Goal: Task Accomplishment & Management: Manage account settings

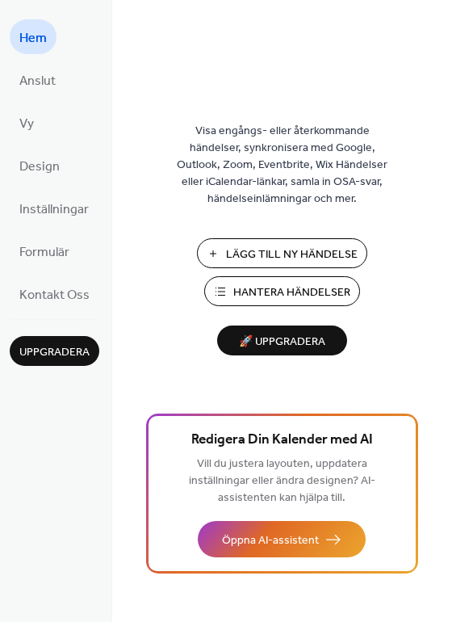
click at [306, 287] on span "Hantera Händelser" at bounding box center [291, 292] width 117 height 17
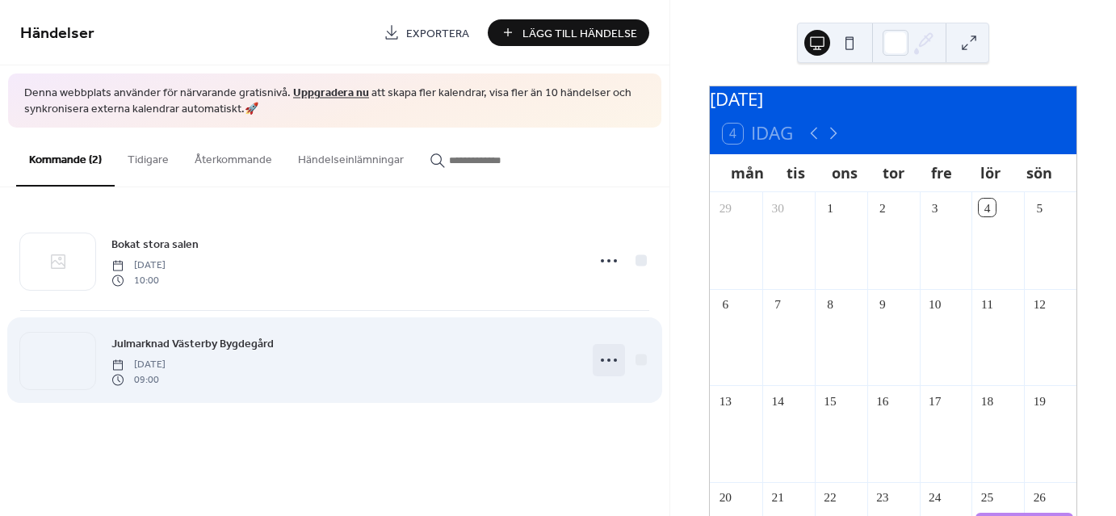
click at [612, 358] on icon at bounding box center [609, 360] width 26 height 26
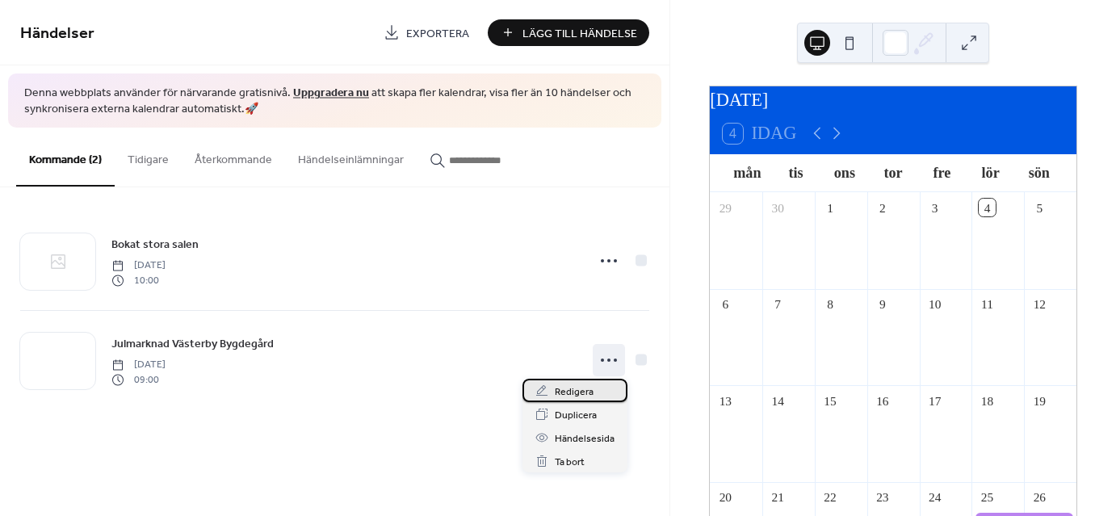
click at [580, 389] on span "Redigera" at bounding box center [574, 391] width 39 height 17
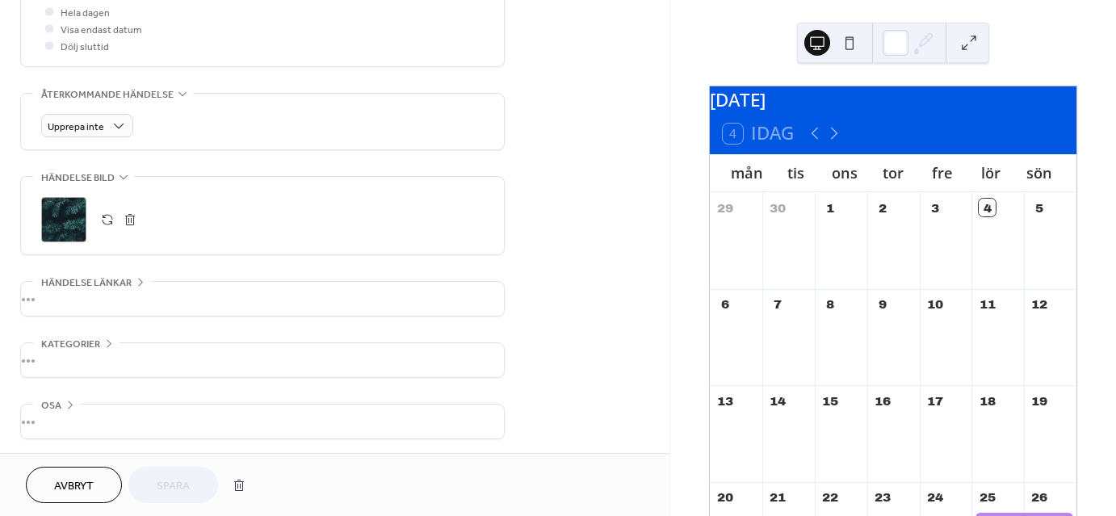
scroll to position [623, 0]
click at [47, 296] on div "•••" at bounding box center [262, 298] width 483 height 34
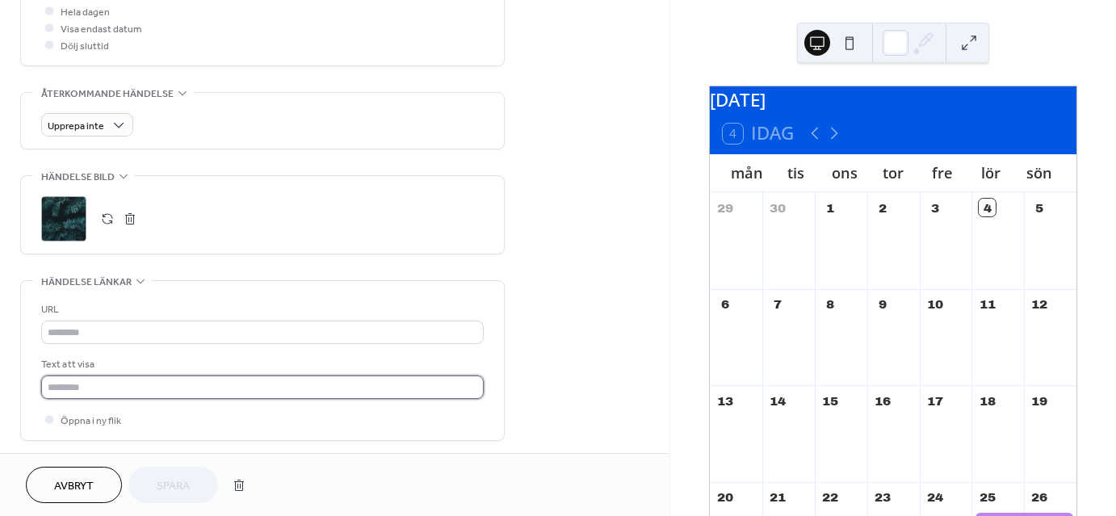
click at [77, 381] on input "text" at bounding box center [262, 386] width 442 height 23
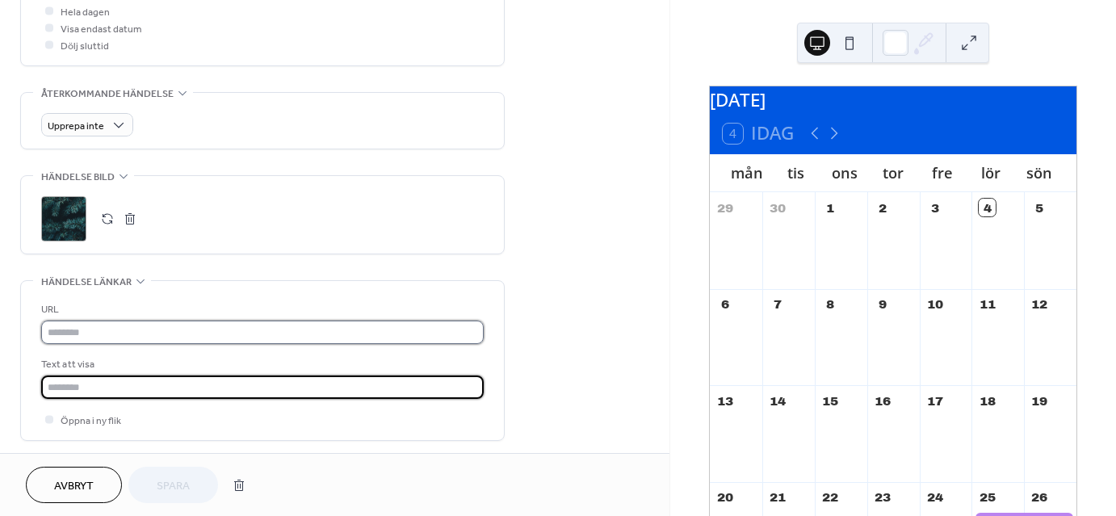
click at [61, 332] on input "text" at bounding box center [262, 332] width 442 height 23
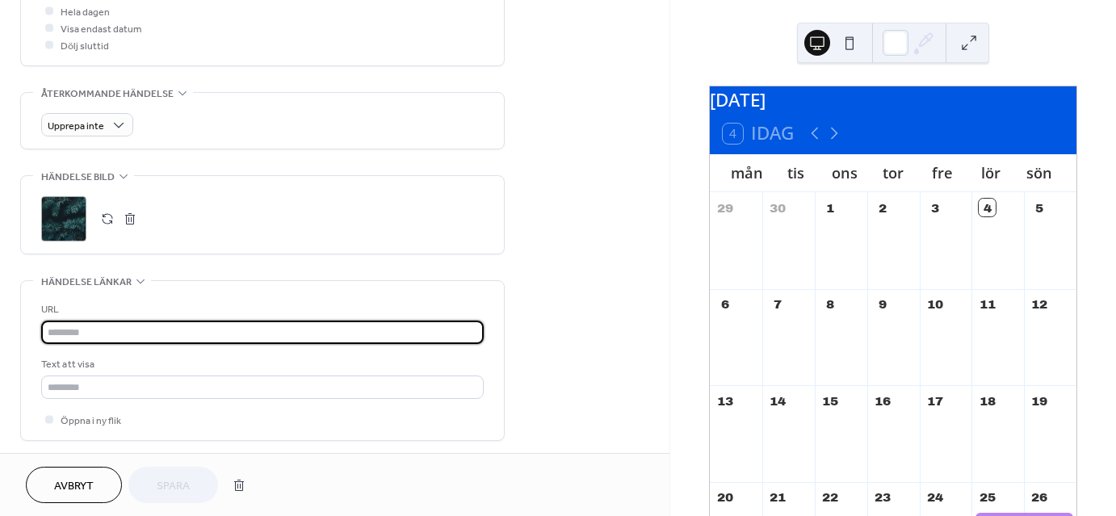
paste input "**********"
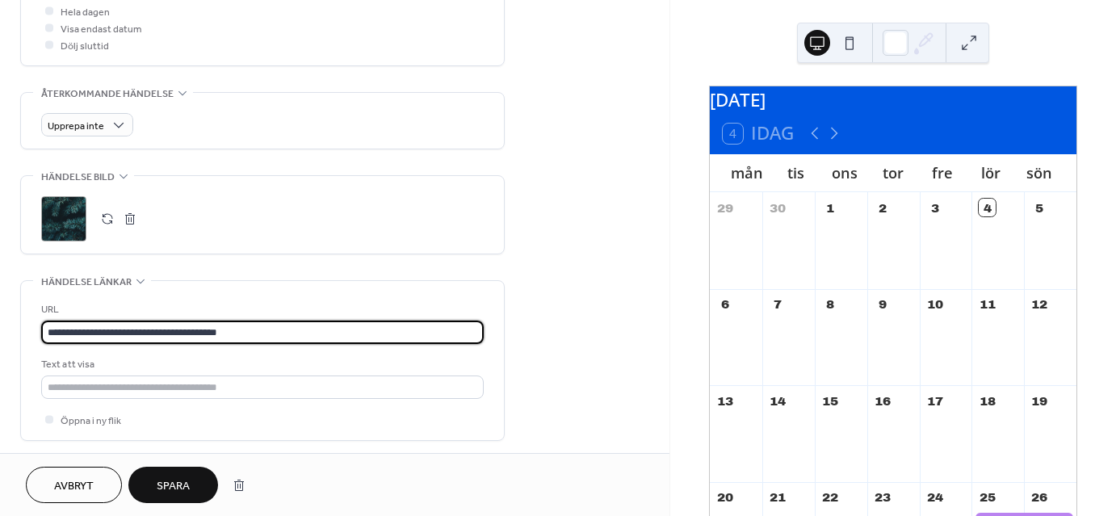
type input "**********"
click at [168, 480] on span "Spara" at bounding box center [173, 486] width 33 height 17
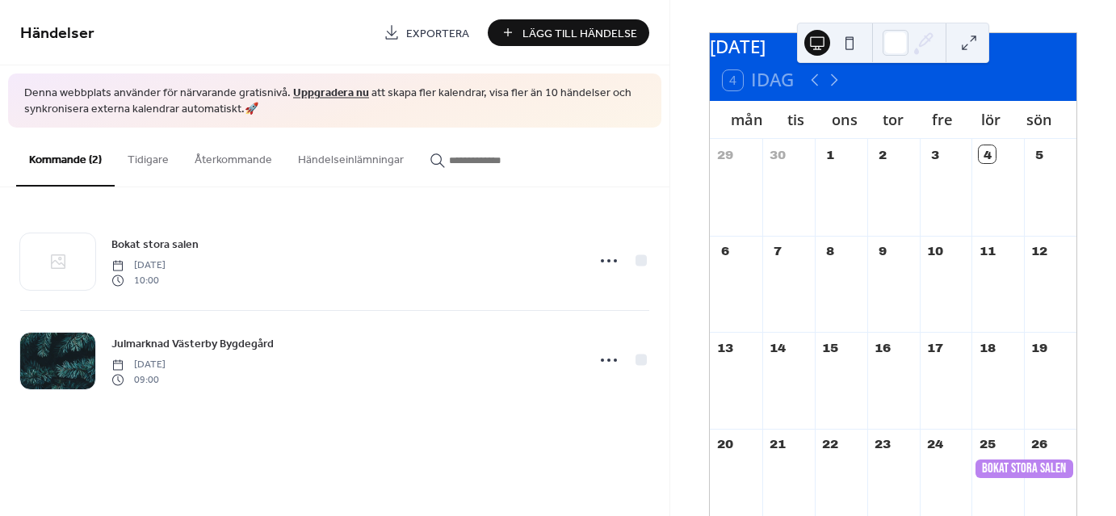
scroll to position [161, 0]
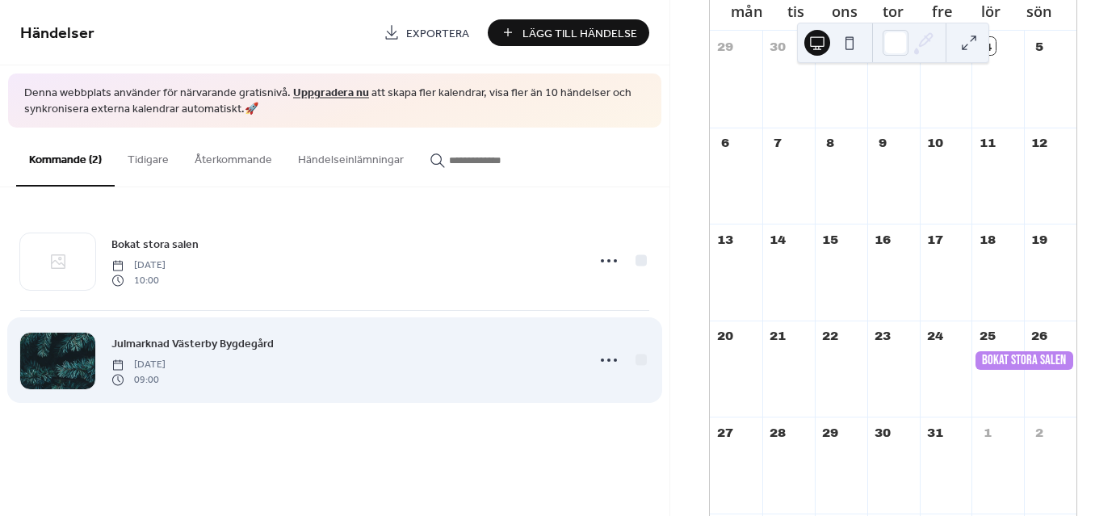
click at [176, 345] on span "Julmarknad Västerby Bygdegård" at bounding box center [192, 344] width 162 height 17
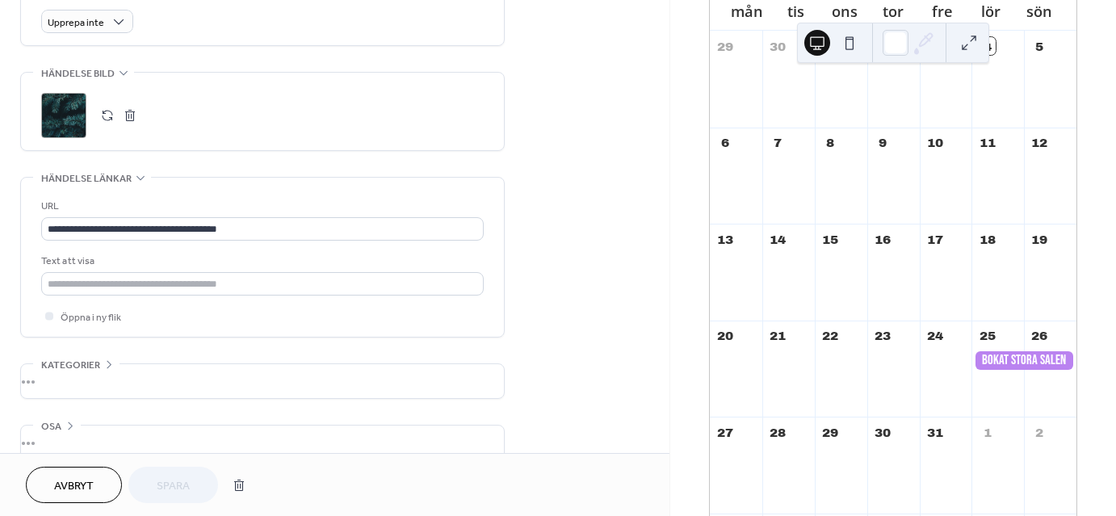
scroll to position [748, 0]
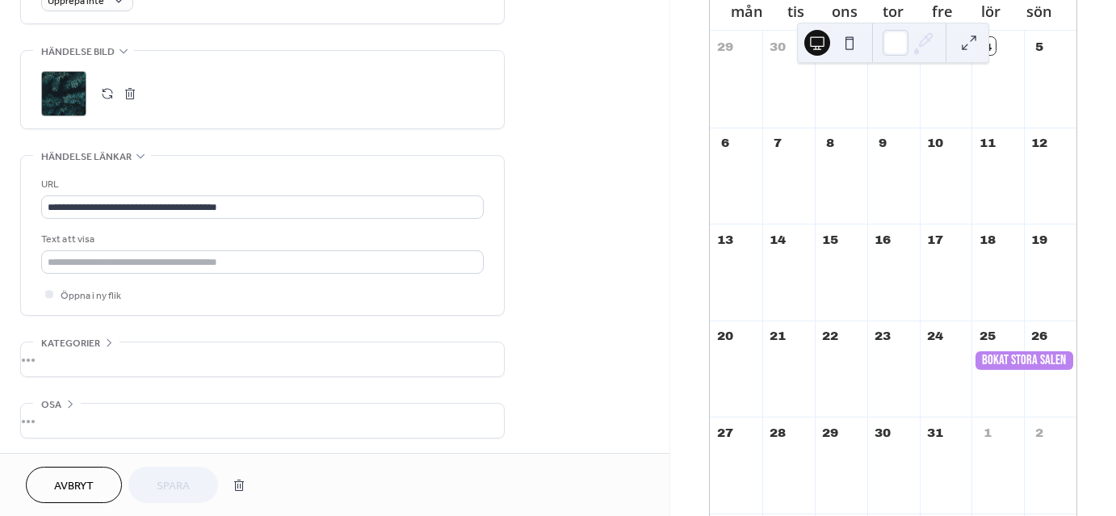
click at [171, 484] on div "Avbryt Spara" at bounding box center [140, 485] width 228 height 36
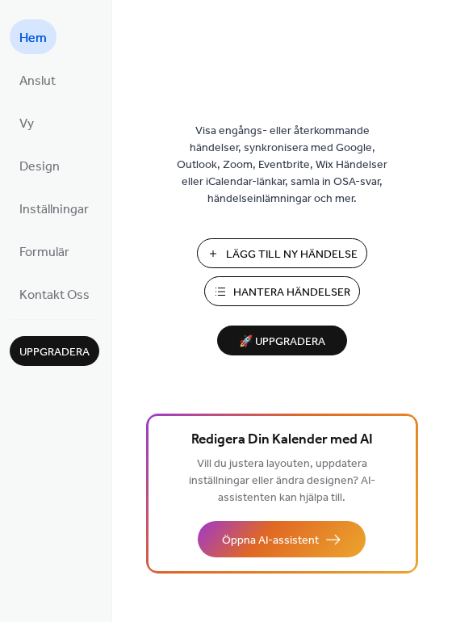
click at [290, 287] on span "Hantera Händelser" at bounding box center [291, 292] width 117 height 17
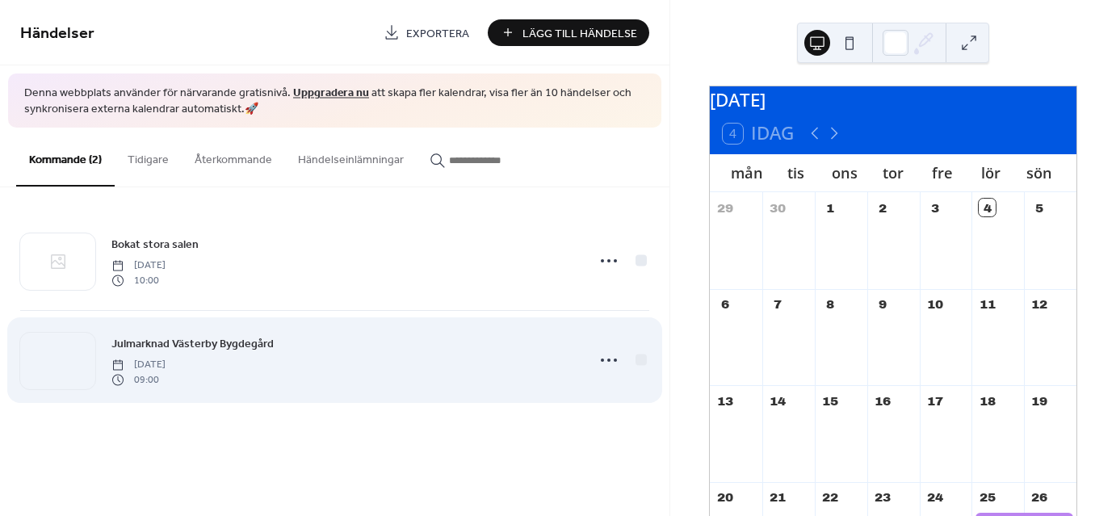
click at [295, 351] on div "Julmarknad Västerby Bygdegård Sunday, November 30, 2025 09:00" at bounding box center [343, 360] width 465 height 52
click at [165, 339] on span "Julmarknad Västerby Bygdegård" at bounding box center [192, 344] width 162 height 17
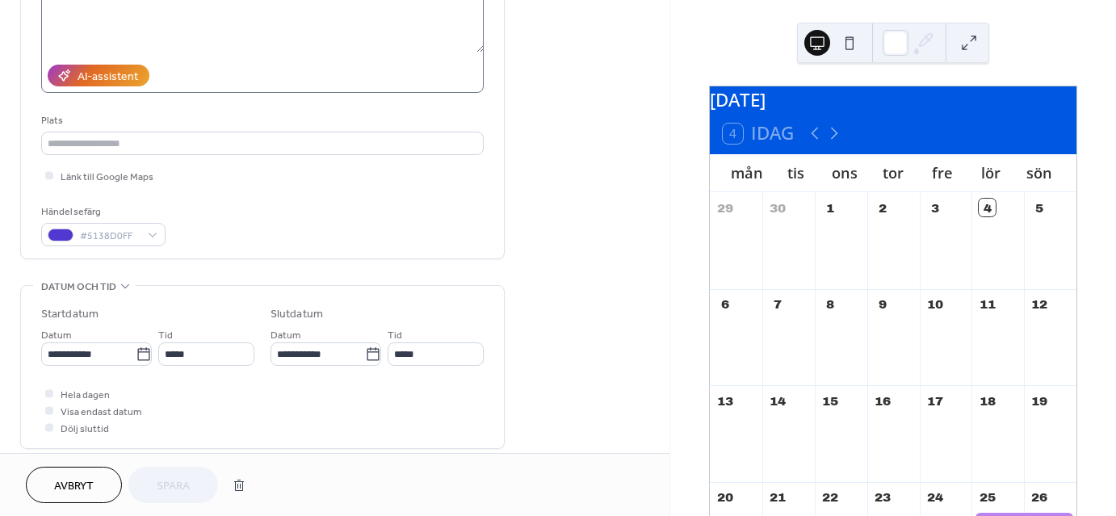
scroll to position [242, 0]
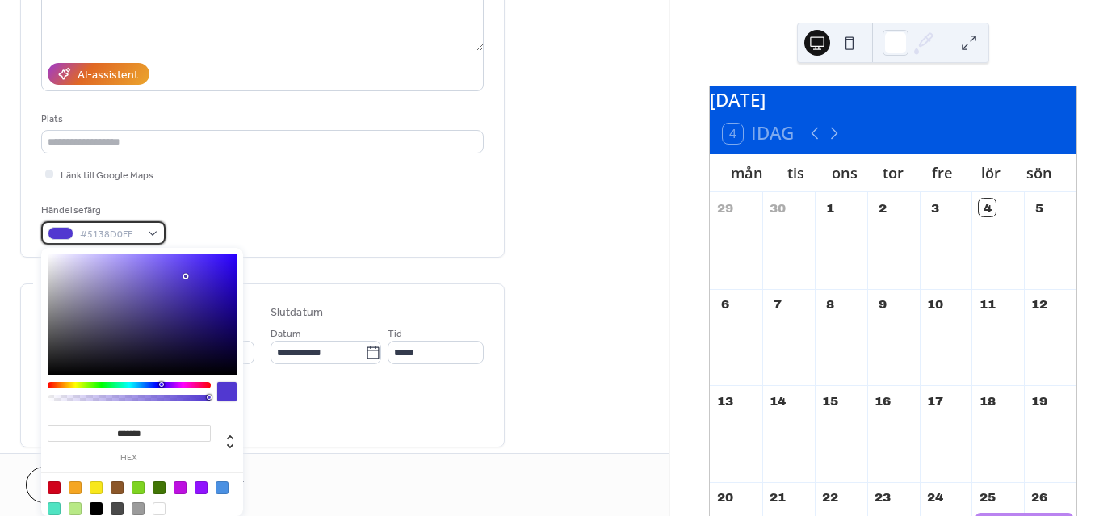
click at [153, 232] on div "#5138D0FF" at bounding box center [103, 232] width 124 height 23
click at [52, 383] on div at bounding box center [129, 385] width 163 height 6
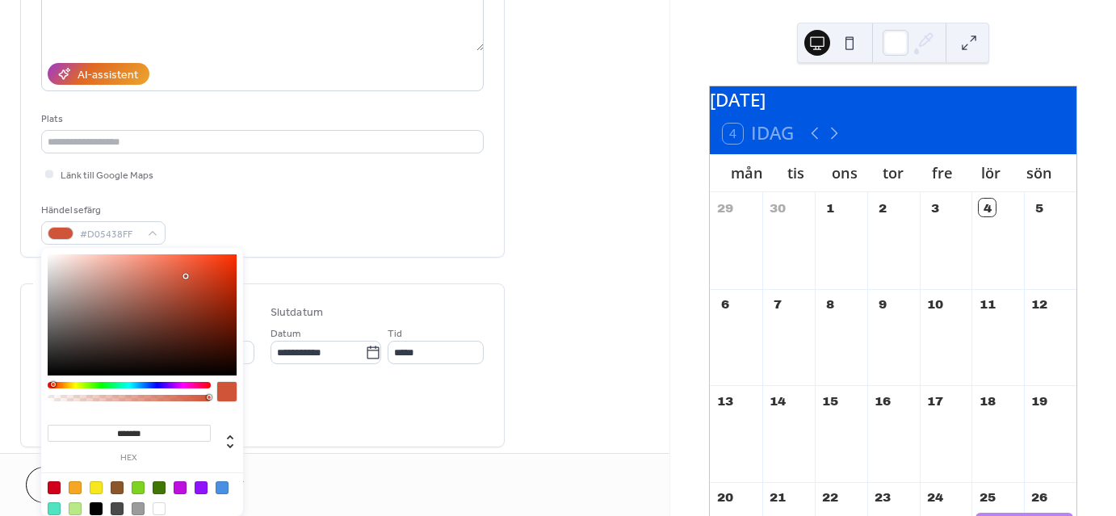
type input "*******"
click at [212, 269] on div at bounding box center [142, 314] width 189 height 121
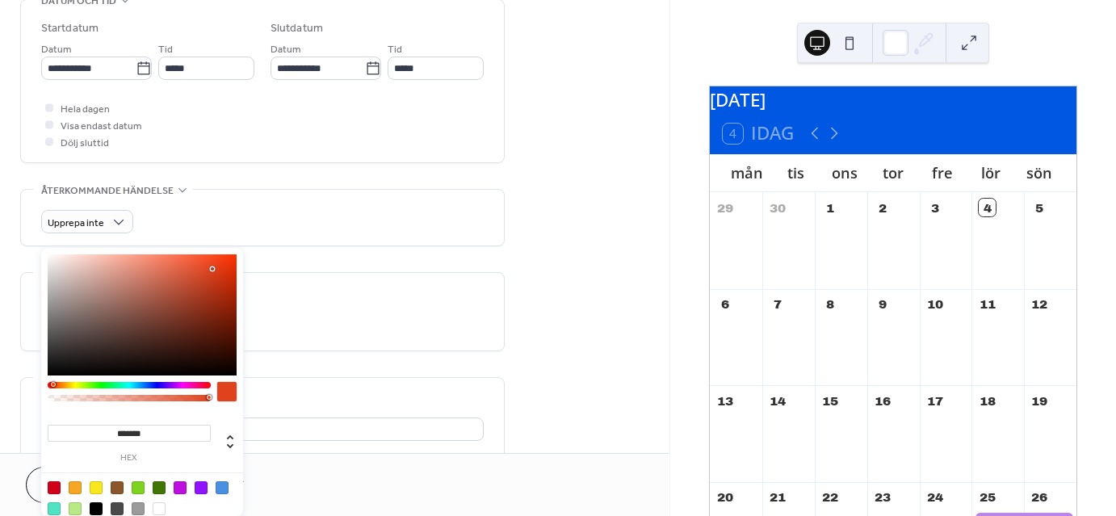
scroll to position [565, 0]
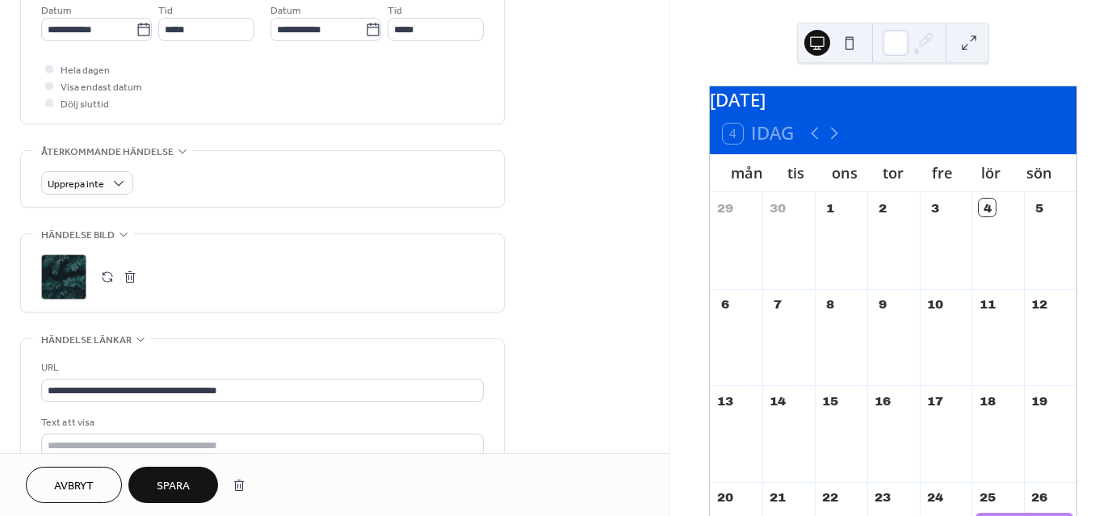
click at [180, 485] on span "Spara" at bounding box center [173, 486] width 33 height 17
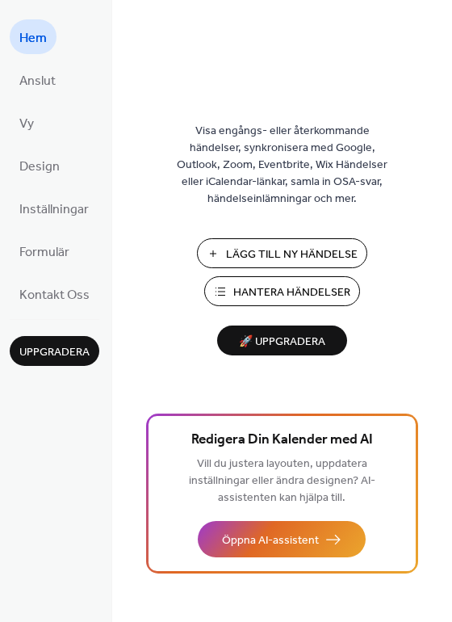
click at [254, 287] on span "Hantera Händelser" at bounding box center [291, 292] width 117 height 17
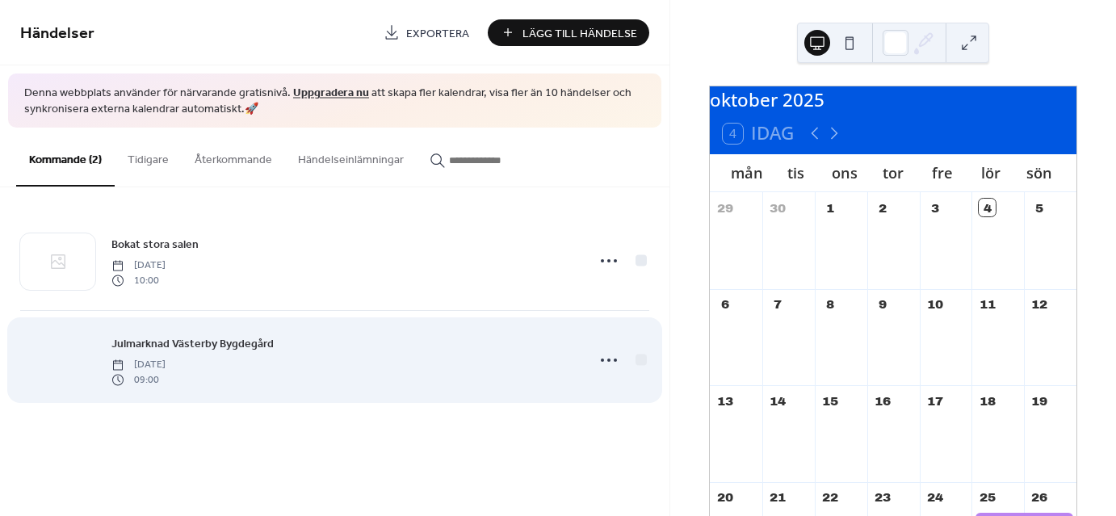
click at [68, 355] on div at bounding box center [57, 361] width 75 height 57
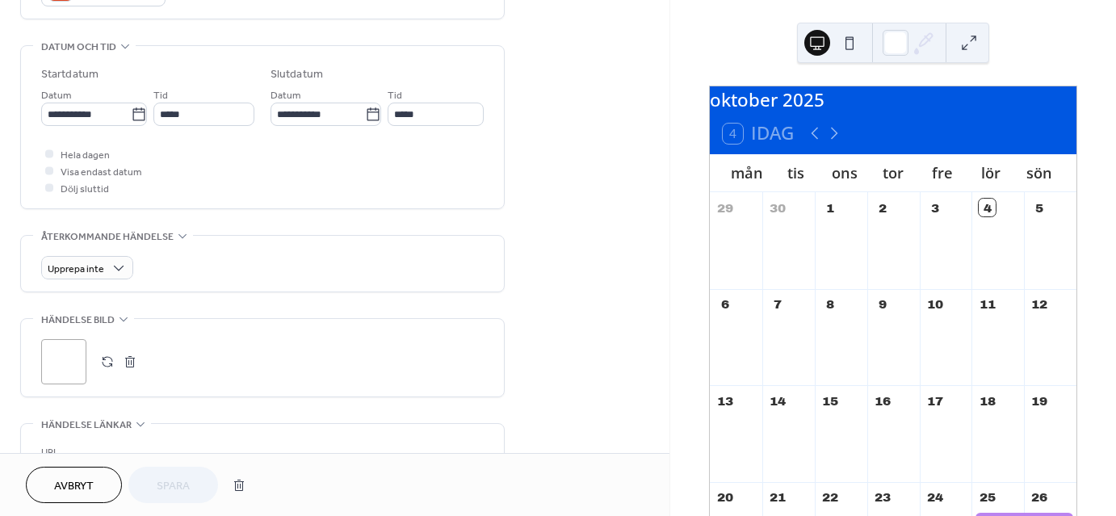
scroll to position [484, 0]
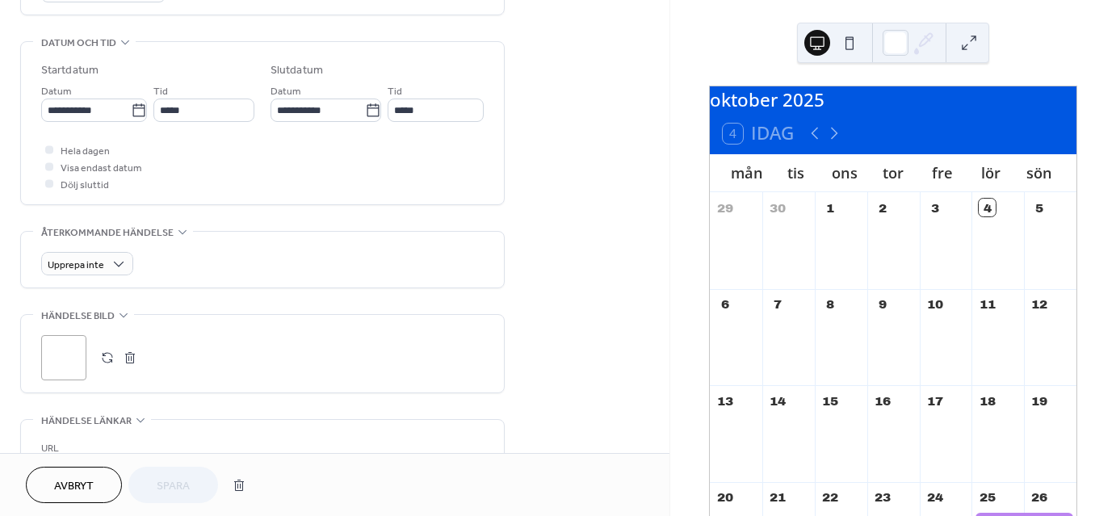
click at [57, 349] on div ";" at bounding box center [63, 357] width 45 height 45
click at [165, 478] on span "Spara" at bounding box center [173, 486] width 33 height 17
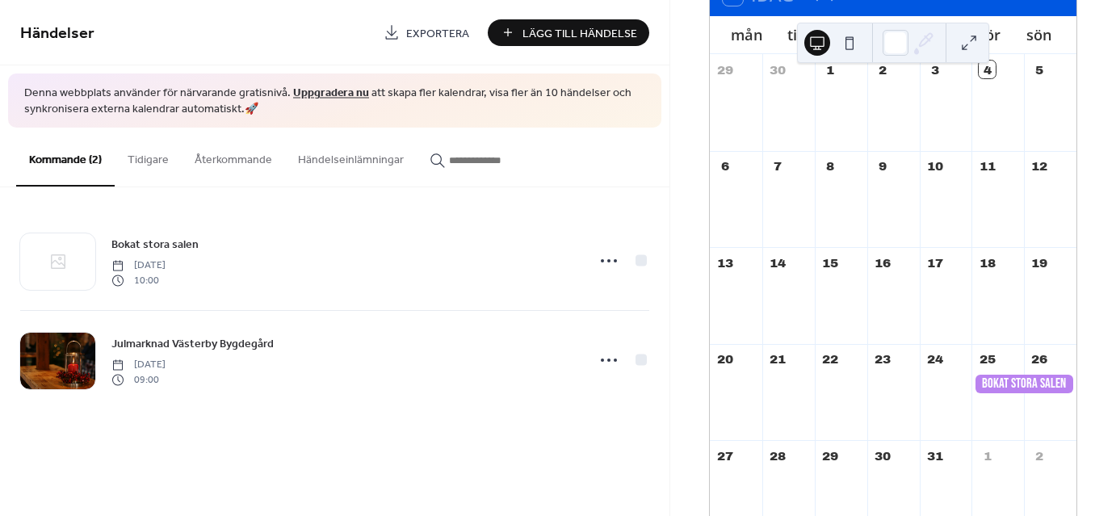
scroll to position [161, 0]
